Goal: Find specific page/section: Find specific page/section

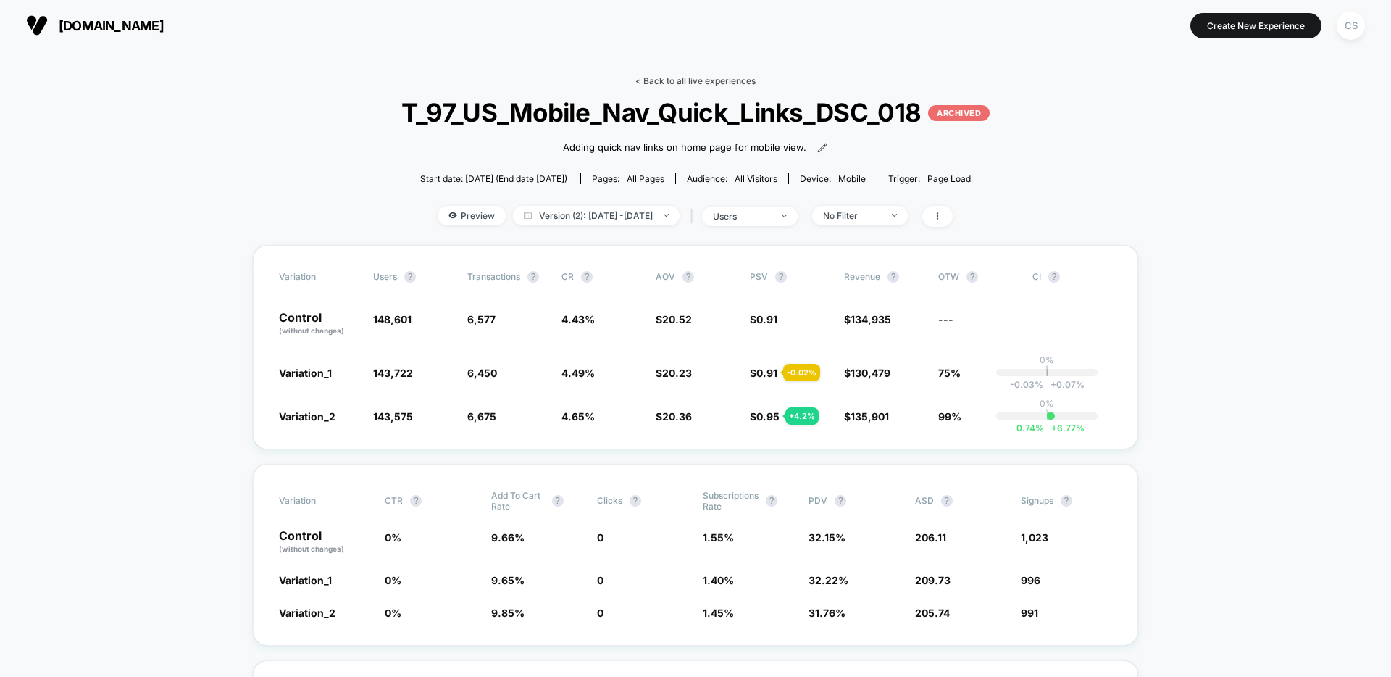
click at [674, 81] on link "< Back to all live experiences" at bounding box center [696, 80] width 120 height 11
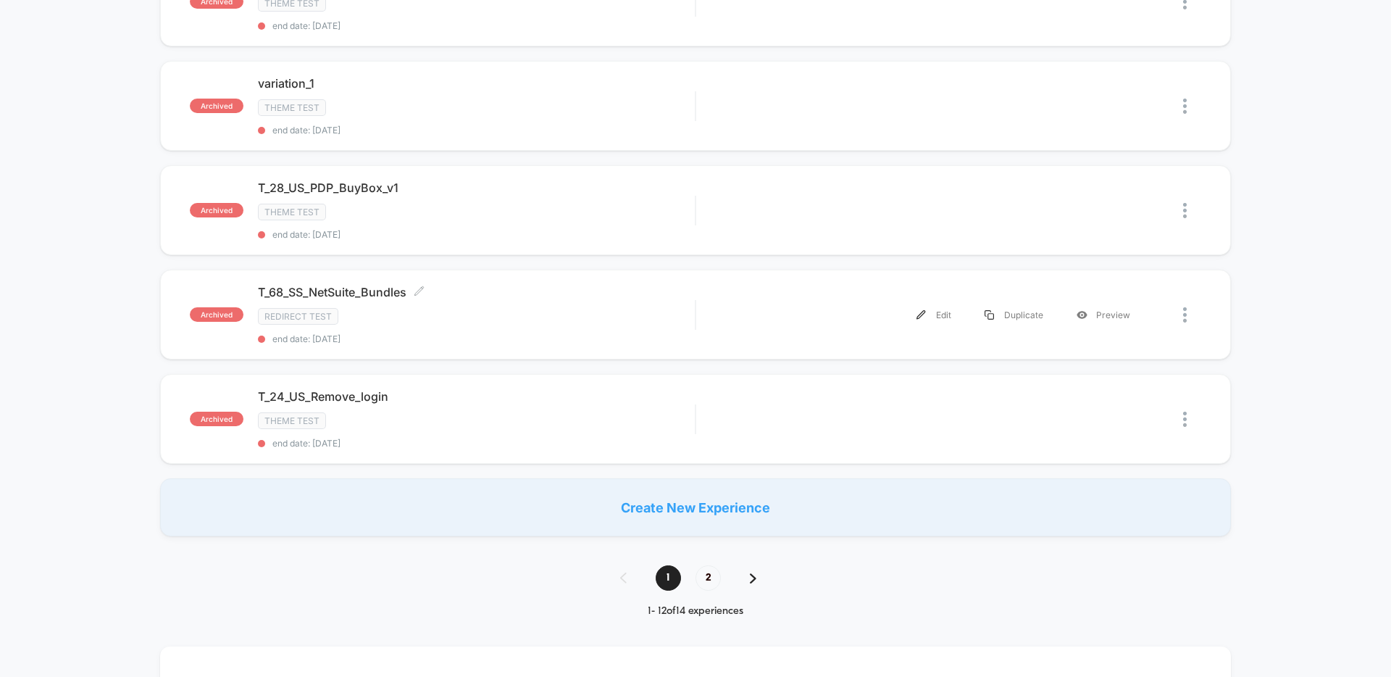
scroll to position [979, 0]
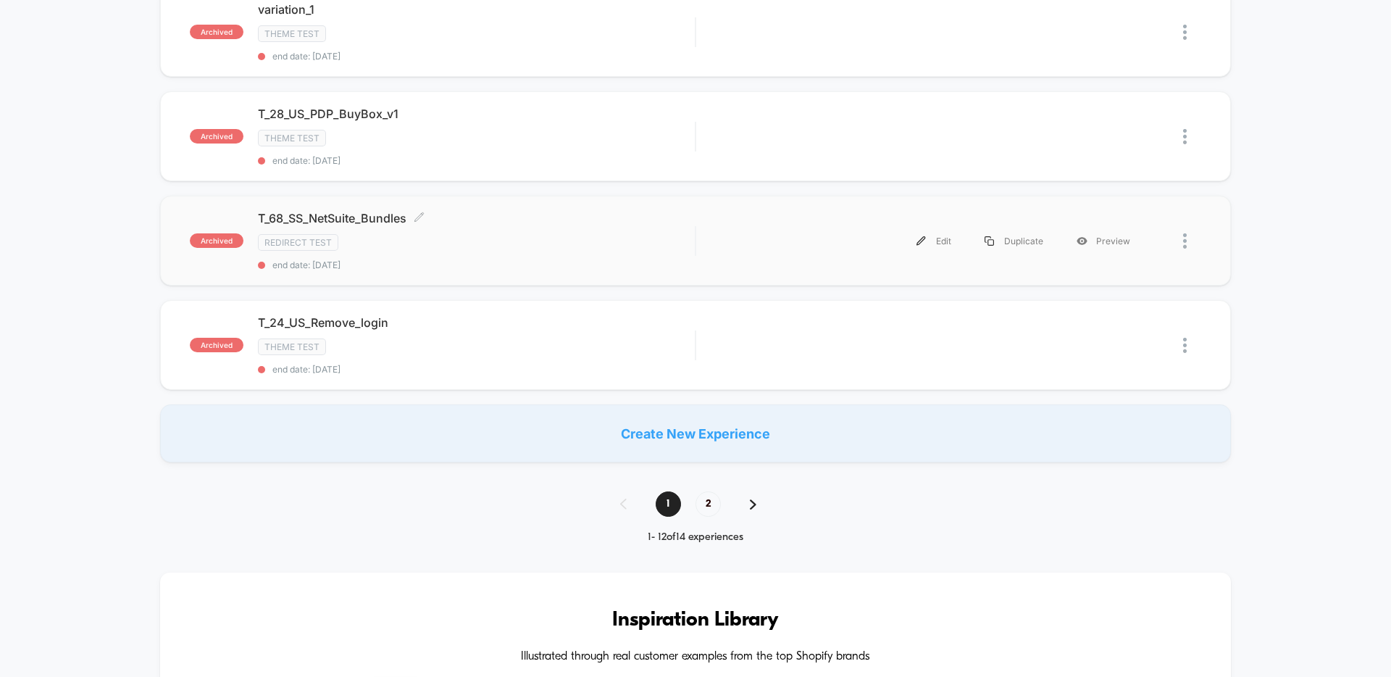
click at [570, 222] on div "T_68_SS_NetSuite_Bundles Click to edit experience details Click to edit experie…" at bounding box center [476, 240] width 437 height 59
